Goal: Use online tool/utility: Utilize a website feature to perform a specific function

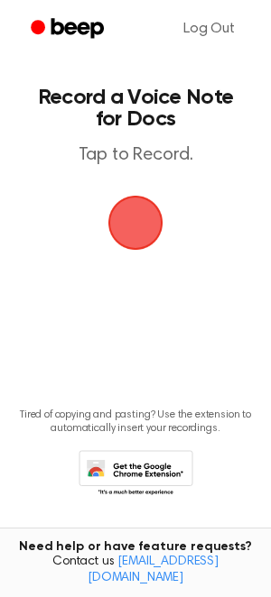
click at [103, 203] on span "button" at bounding box center [135, 223] width 92 height 92
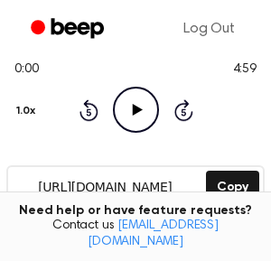
scroll to position [178, 0]
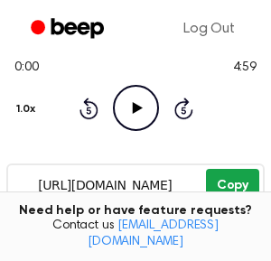
click at [224, 180] on button "Copy" at bounding box center [232, 185] width 53 height 33
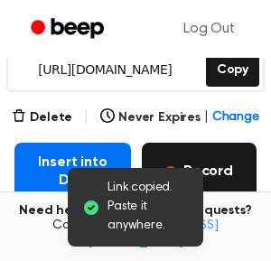
scroll to position [299, 0]
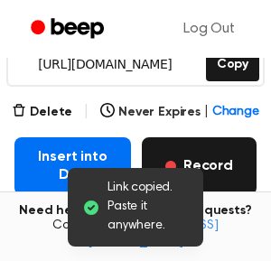
click at [207, 160] on button "Record" at bounding box center [199, 166] width 115 height 58
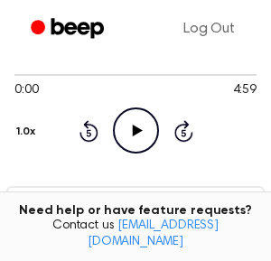
scroll to position [216, 0]
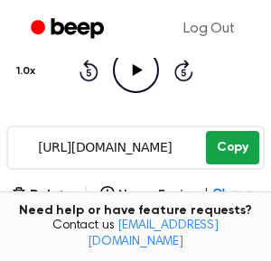
click at [232, 142] on button "Copy" at bounding box center [232, 147] width 53 height 33
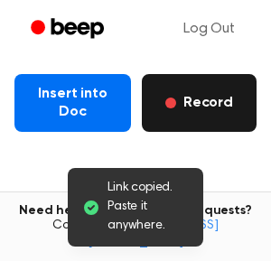
click at [215, 89] on button "Record" at bounding box center [199, 103] width 115 height 58
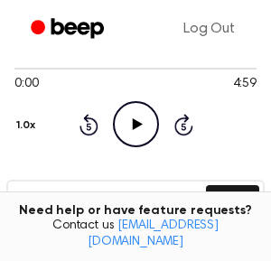
scroll to position [189, 0]
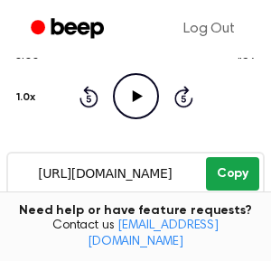
click at [224, 170] on button "Copy" at bounding box center [232, 173] width 53 height 33
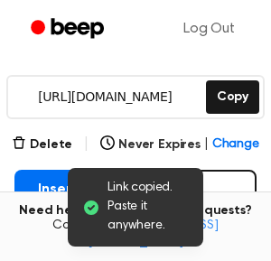
scroll to position [292, 0]
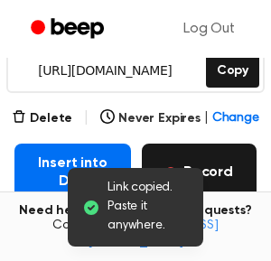
click at [223, 159] on button "Record" at bounding box center [199, 172] width 115 height 58
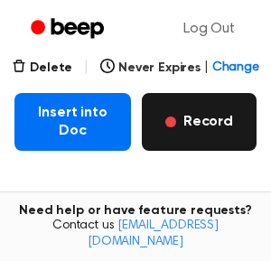
scroll to position [260, 0]
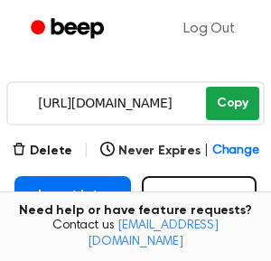
click at [227, 110] on button "Copy" at bounding box center [232, 103] width 53 height 33
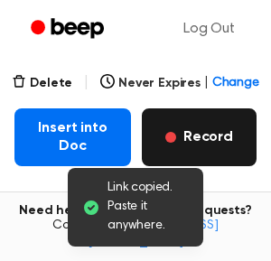
click at [214, 124] on button "Record" at bounding box center [199, 137] width 115 height 58
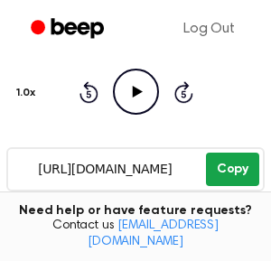
scroll to position [202, 0]
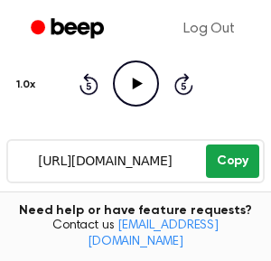
click at [228, 152] on button "Copy" at bounding box center [232, 160] width 53 height 33
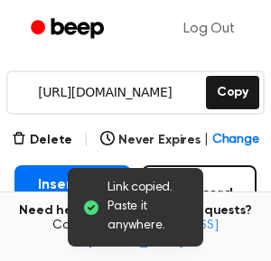
scroll to position [279, 0]
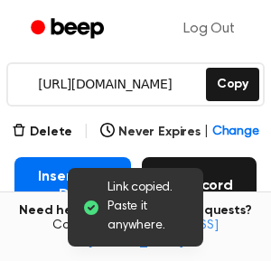
click at [225, 187] on button "Record" at bounding box center [199, 186] width 115 height 58
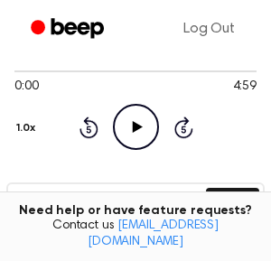
scroll to position [196, 0]
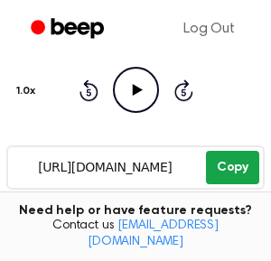
click at [241, 164] on button "Copy" at bounding box center [232, 167] width 53 height 33
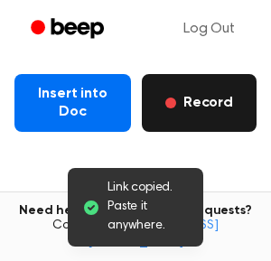
click at [200, 115] on button "Record" at bounding box center [199, 103] width 115 height 58
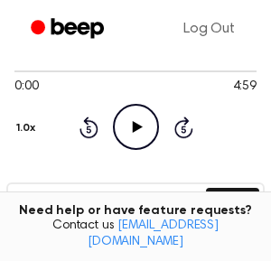
scroll to position [193, 0]
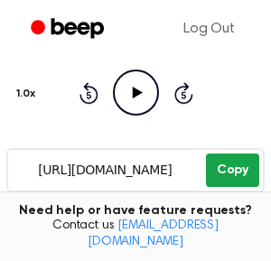
click at [233, 159] on button "Copy" at bounding box center [232, 169] width 53 height 33
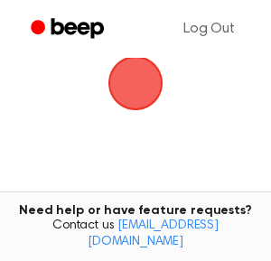
click at [135, 76] on span "button" at bounding box center [135, 83] width 88 height 88
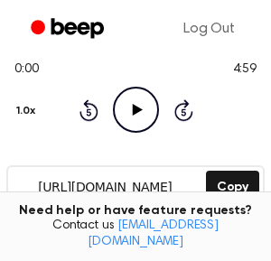
scroll to position [254, 0]
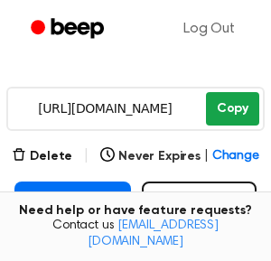
click at [231, 107] on button "Copy" at bounding box center [232, 108] width 53 height 33
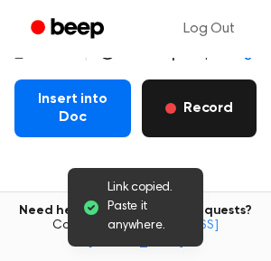
click at [184, 109] on button "Record" at bounding box center [199, 108] width 115 height 58
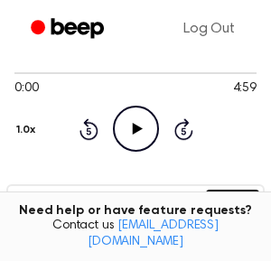
scroll to position [174, 0]
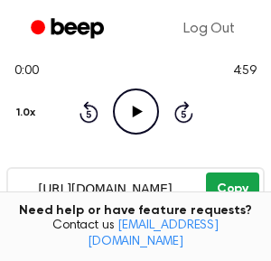
click at [239, 197] on button "Copy" at bounding box center [232, 188] width 53 height 33
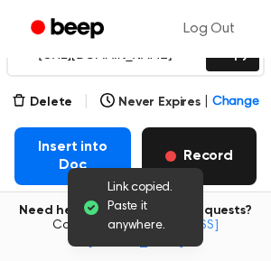
scroll to position [312, 0]
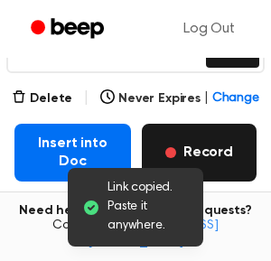
click at [209, 149] on button "Record" at bounding box center [199, 153] width 115 height 58
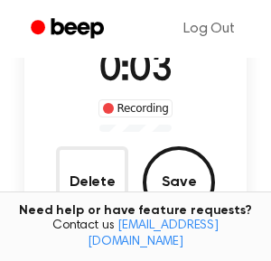
scroll to position [161, 0]
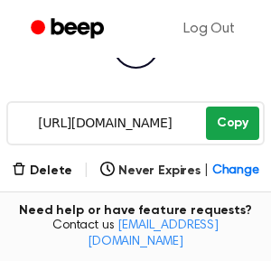
click at [244, 110] on button "Copy" at bounding box center [232, 122] width 53 height 33
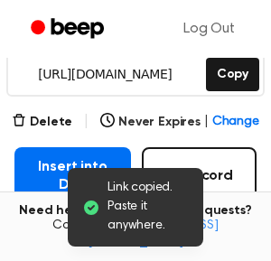
scroll to position [317, 0]
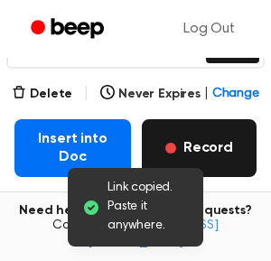
click at [204, 143] on button "Record" at bounding box center [199, 148] width 115 height 58
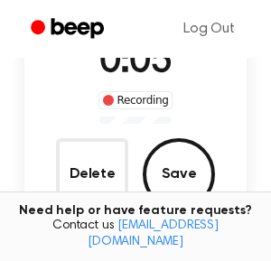
scroll to position [163, 0]
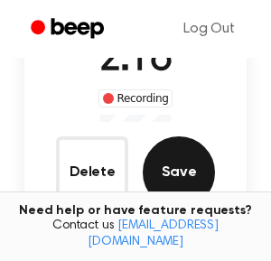
click at [179, 171] on button "Save" at bounding box center [179, 172] width 72 height 72
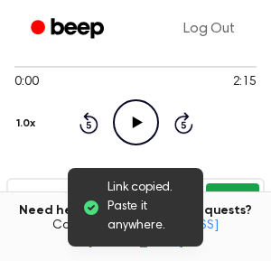
click at [220, 202] on button "Copy" at bounding box center [232, 199] width 53 height 33
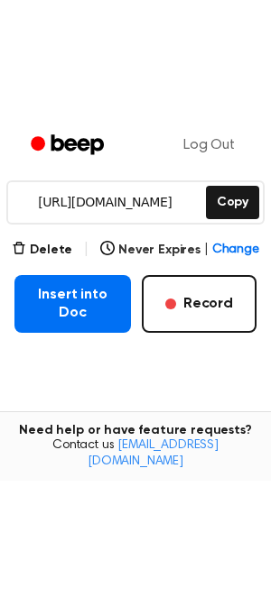
scroll to position [197, 0]
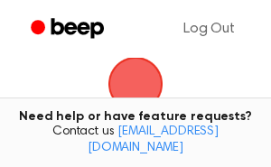
scroll to position [143, 0]
click at [149, 86] on span "button" at bounding box center [135, 79] width 51 height 51
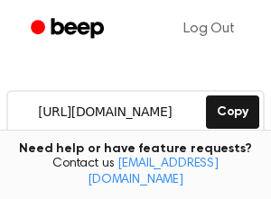
scroll to position [273, 0]
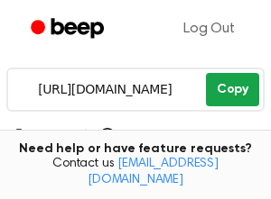
click at [243, 84] on button "Copy" at bounding box center [232, 89] width 53 height 33
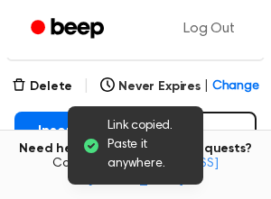
scroll to position [345, 0]
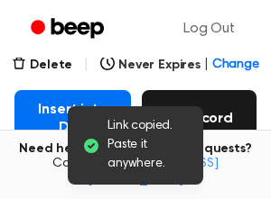
click at [227, 100] on button "Record" at bounding box center [199, 119] width 115 height 58
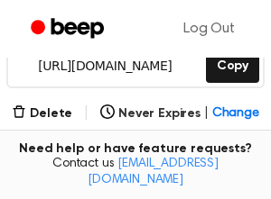
scroll to position [288, 0]
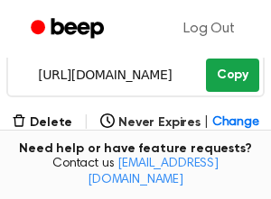
click at [225, 71] on button "Copy" at bounding box center [232, 75] width 53 height 33
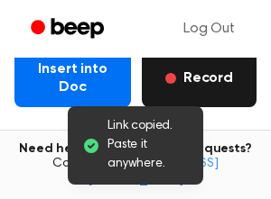
click at [190, 83] on button "Record" at bounding box center [199, 79] width 115 height 58
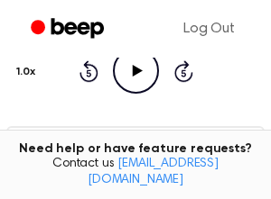
scroll to position [232, 0]
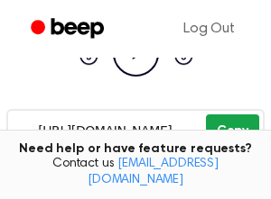
click at [232, 118] on button "Copy" at bounding box center [232, 131] width 53 height 33
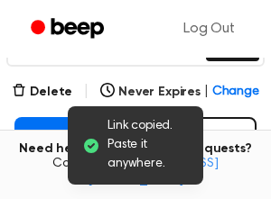
scroll to position [350, 0]
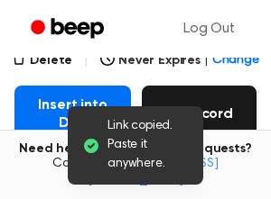
click at [207, 111] on button "Record" at bounding box center [199, 115] width 115 height 58
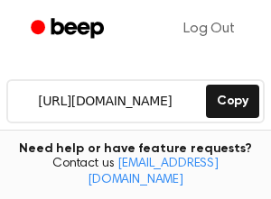
scroll to position [261, 0]
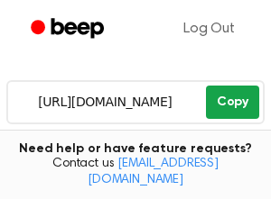
click at [225, 95] on button "Copy" at bounding box center [232, 102] width 53 height 33
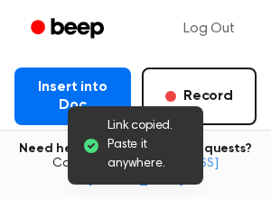
scroll to position [375, 0]
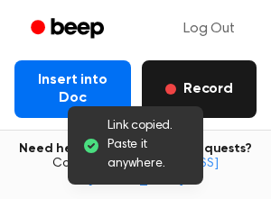
click at [191, 87] on button "Record" at bounding box center [199, 89] width 115 height 58
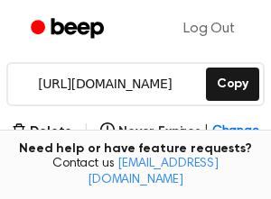
scroll to position [281, 0]
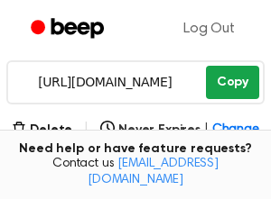
click at [237, 78] on button "Copy" at bounding box center [232, 82] width 53 height 33
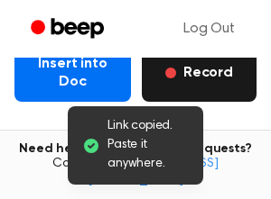
click at [194, 78] on button "Record" at bounding box center [199, 73] width 115 height 58
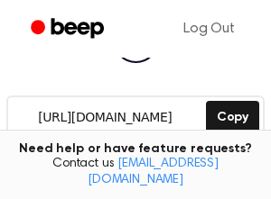
scroll to position [248, 0]
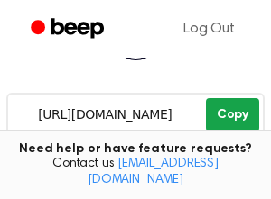
click at [228, 114] on button "Copy" at bounding box center [232, 114] width 53 height 33
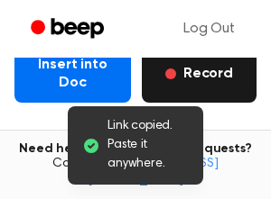
click at [196, 84] on button "Record" at bounding box center [199, 74] width 115 height 58
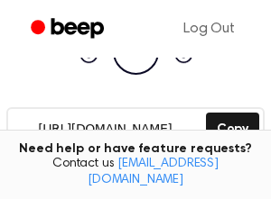
scroll to position [249, 0]
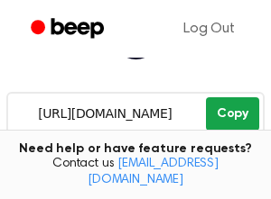
click at [222, 118] on button "Copy" at bounding box center [232, 113] width 53 height 33
